Goal: Task Accomplishment & Management: Use online tool/utility

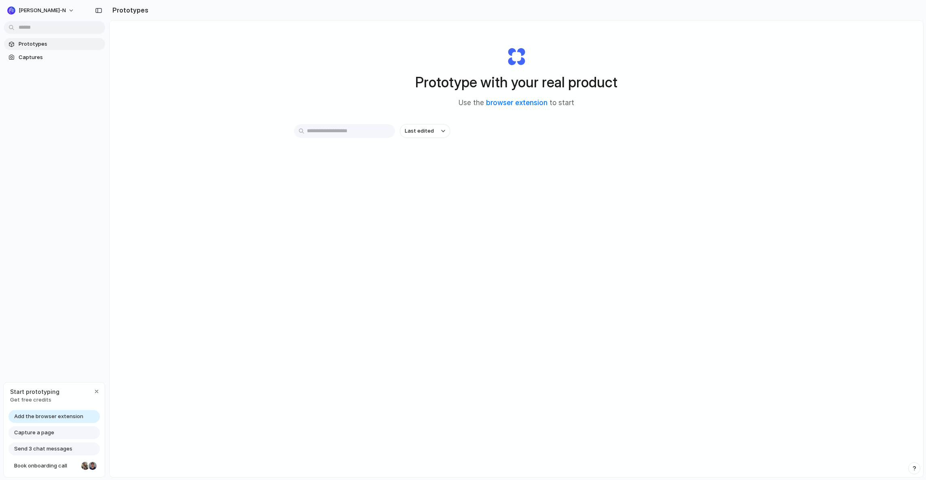
click at [191, 62] on div "Prototype with your real product Use the browser extension to start Last edited" at bounding box center [516, 270] width 813 height 499
click at [38, 58] on span "Captures" at bounding box center [60, 57] width 83 height 8
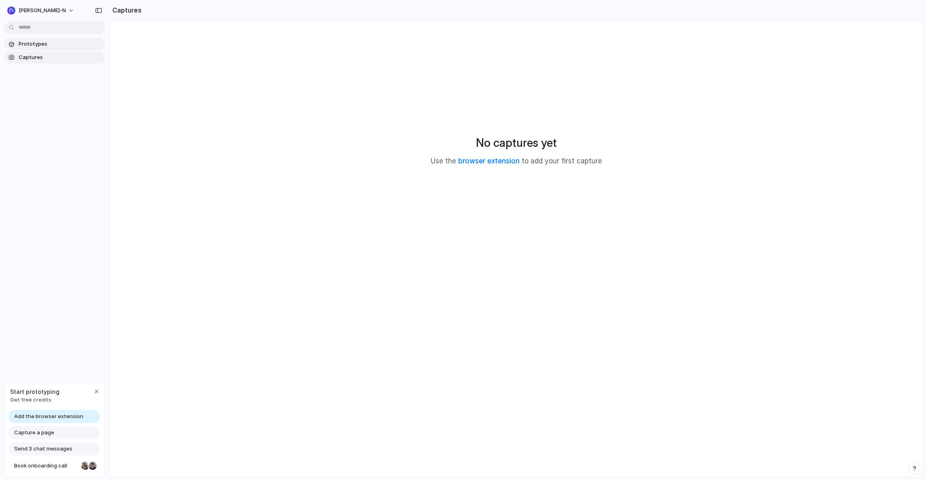
click at [42, 44] on span "Prototypes" at bounding box center [60, 44] width 83 height 8
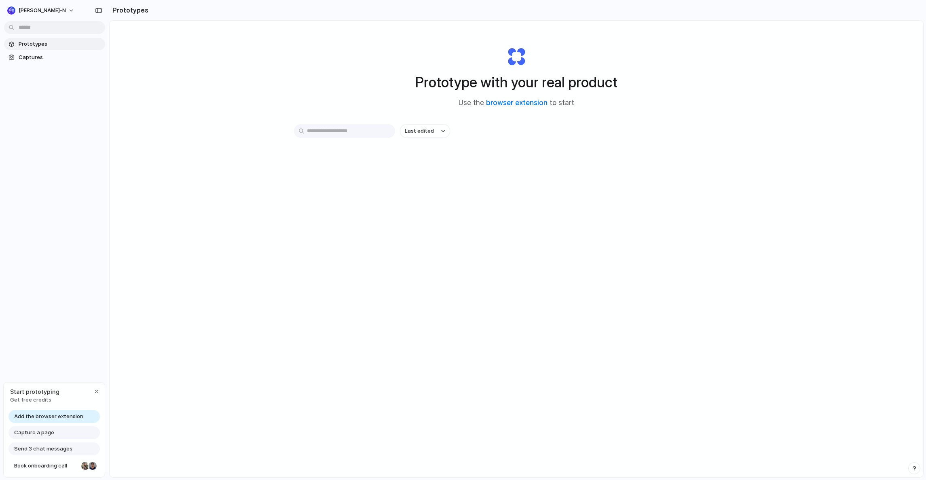
click at [65, 415] on span "Add the browser extension" at bounding box center [48, 416] width 69 height 8
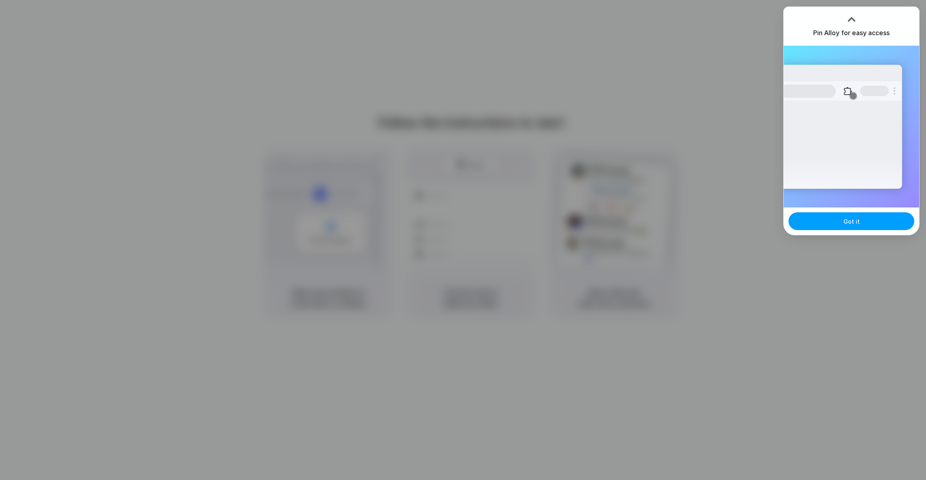
click at [855, 220] on span "Got it" at bounding box center [851, 221] width 16 height 8
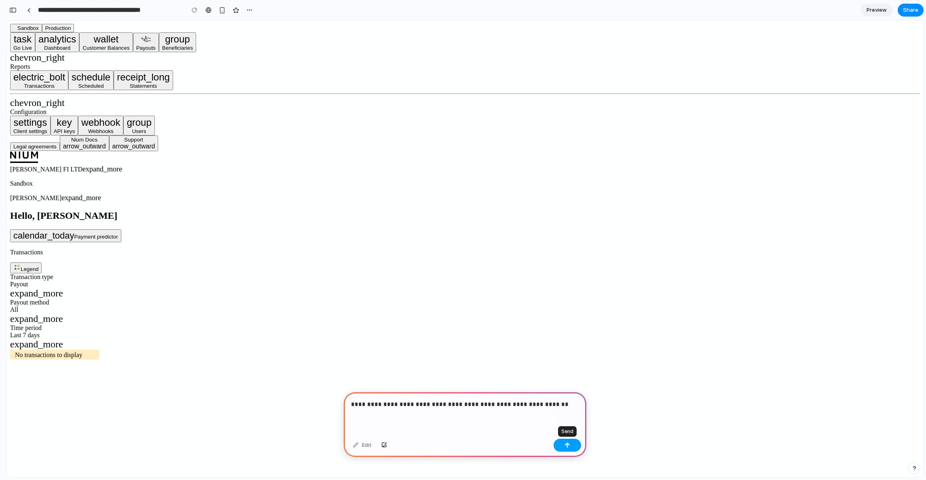
click at [567, 446] on div "button" at bounding box center [567, 445] width 6 height 6
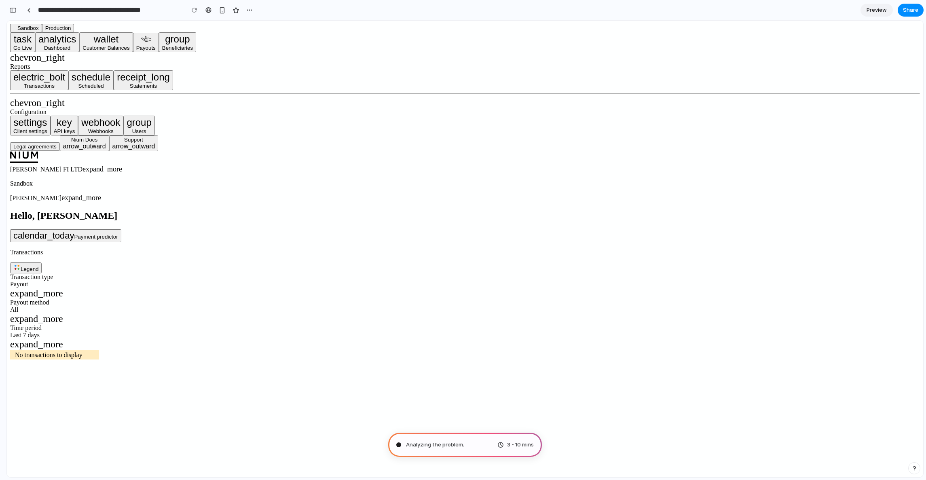
type input "**********"
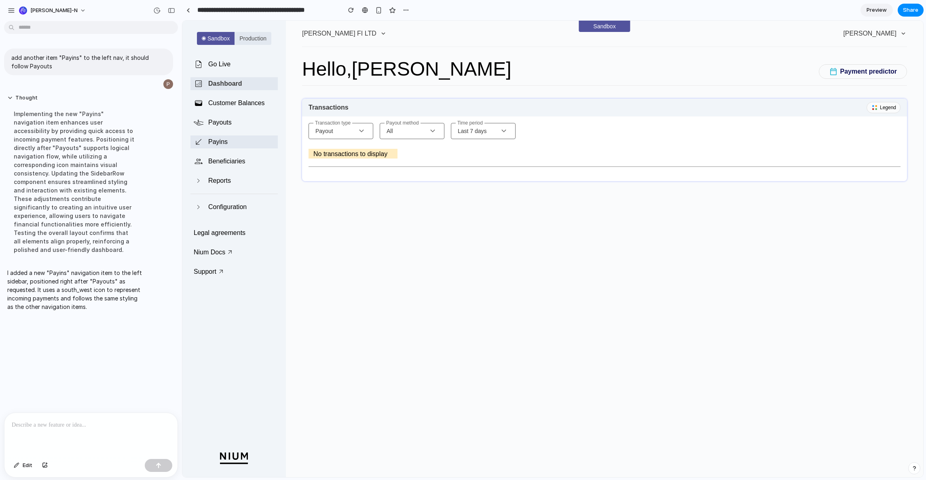
click at [216, 141] on span "Payins" at bounding box center [217, 142] width 19 height 10
click at [226, 122] on span "Payouts" at bounding box center [219, 123] width 23 height 10
click at [881, 107] on span "Legend" at bounding box center [887, 107] width 16 height 6
click at [884, 108] on span "Legend" at bounding box center [887, 107] width 16 height 6
click at [863, 71] on span "Payment predictor" at bounding box center [868, 72] width 57 height 10
